Goal: Task Accomplishment & Management: Use online tool/utility

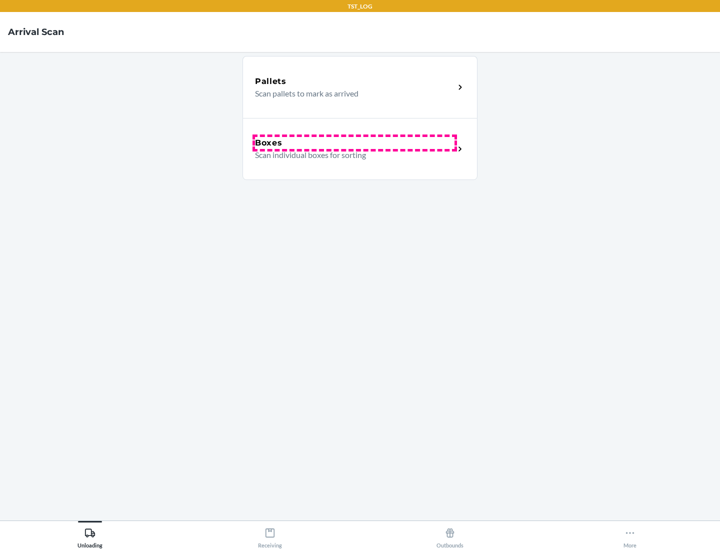
click at [355, 143] on div "Boxes" at bounding box center [355, 143] width 200 height 12
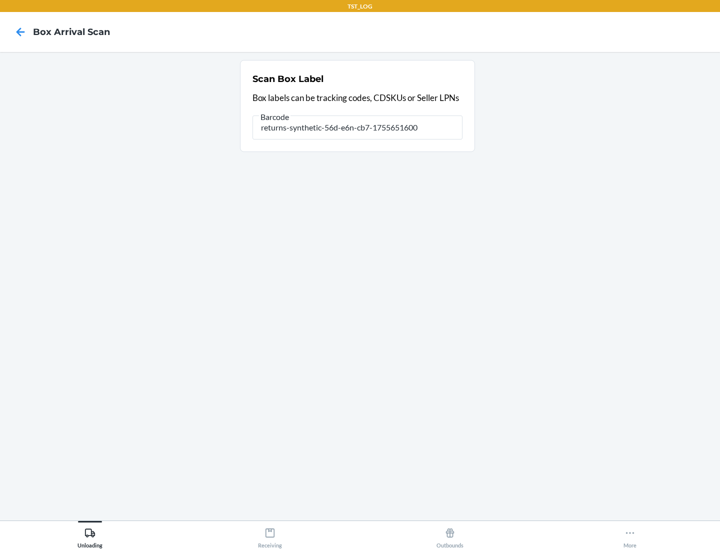
type input "returns-synthetic-56d-e6n-cb7-1755651600"
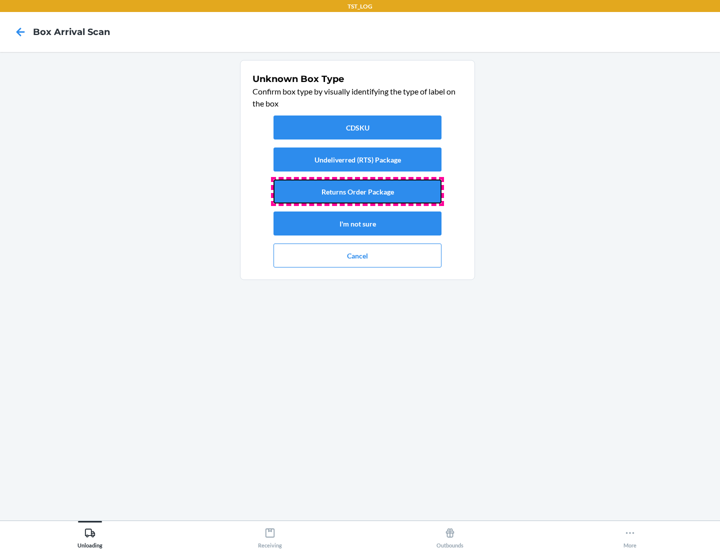
click at [358, 192] on button "Returns Order Package" at bounding box center [358, 192] width 168 height 24
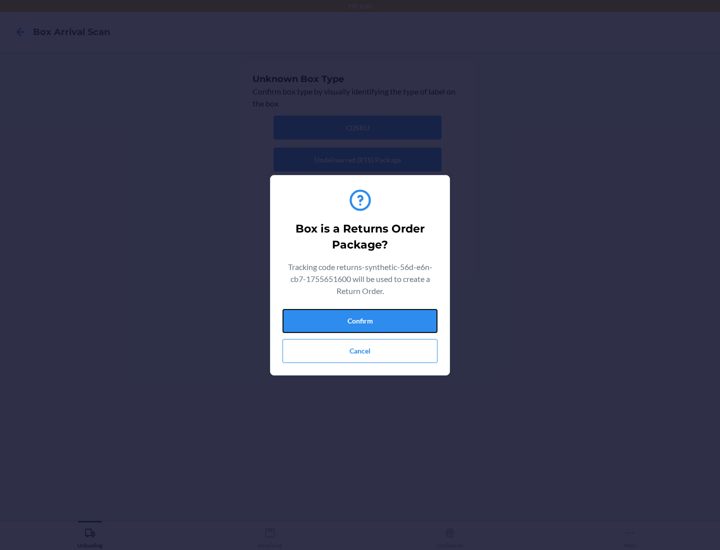
click at [360, 321] on button "Confirm" at bounding box center [360, 321] width 155 height 24
